Goal: Task Accomplishment & Management: Complete application form

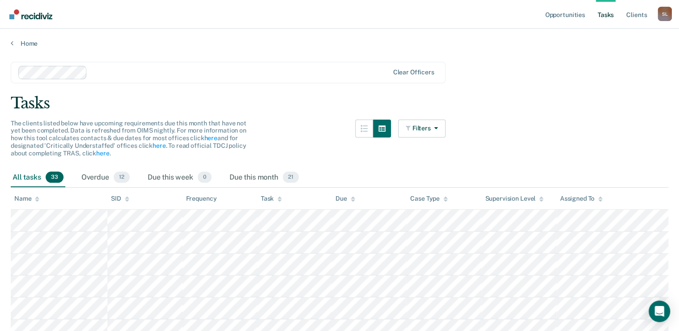
click at [656, 14] on ul "Opportunities Tasks Client s" at bounding box center [600, 14] width 115 height 29
click at [663, 14] on div "S L" at bounding box center [665, 14] width 14 height 14
click at [639, 13] on link "Client s" at bounding box center [637, 14] width 24 height 29
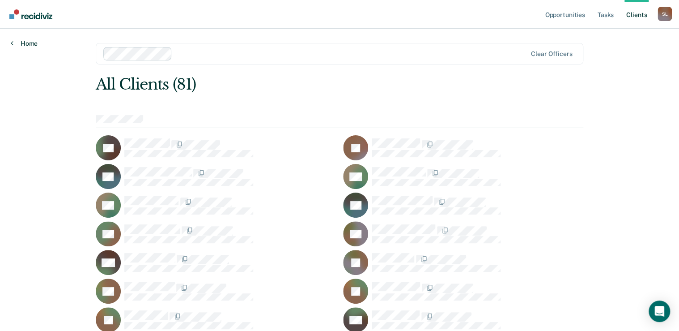
click at [17, 42] on link "Home" at bounding box center [24, 43] width 27 height 8
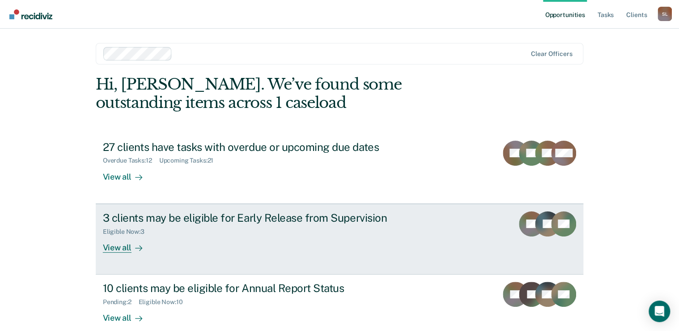
click at [512, 231] on link "3 clients may be eligible for Early Release from Supervision Eligible Now : 3 V…" at bounding box center [340, 239] width 488 height 71
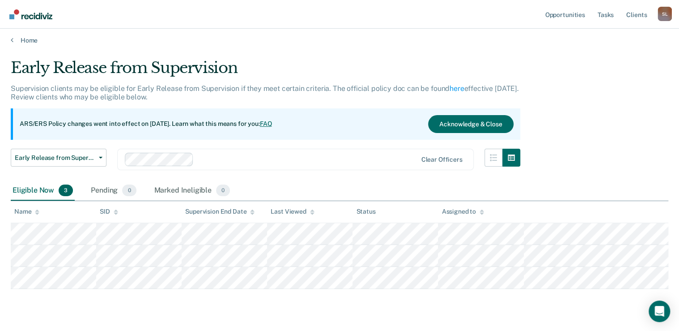
scroll to position [25, 0]
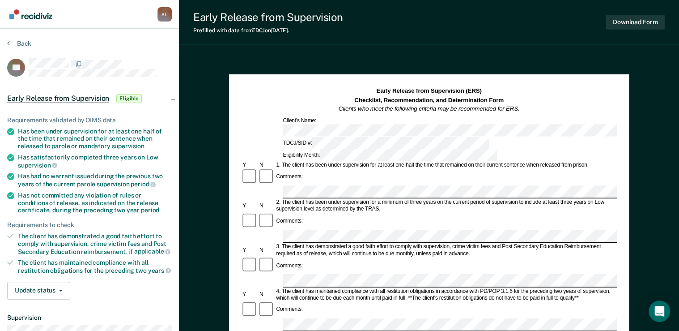
click at [18, 47] on div "Back" at bounding box center [89, 48] width 165 height 19
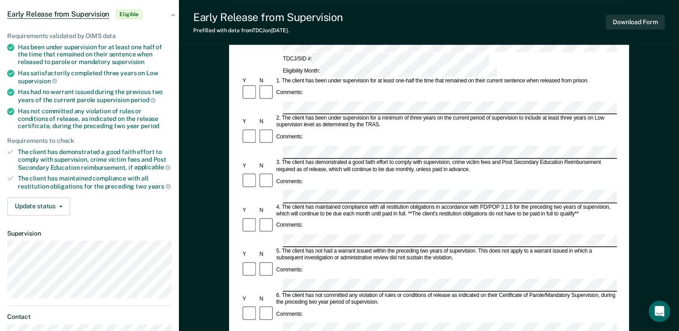
scroll to position [72, 0]
